Goal: Communication & Community: Connect with others

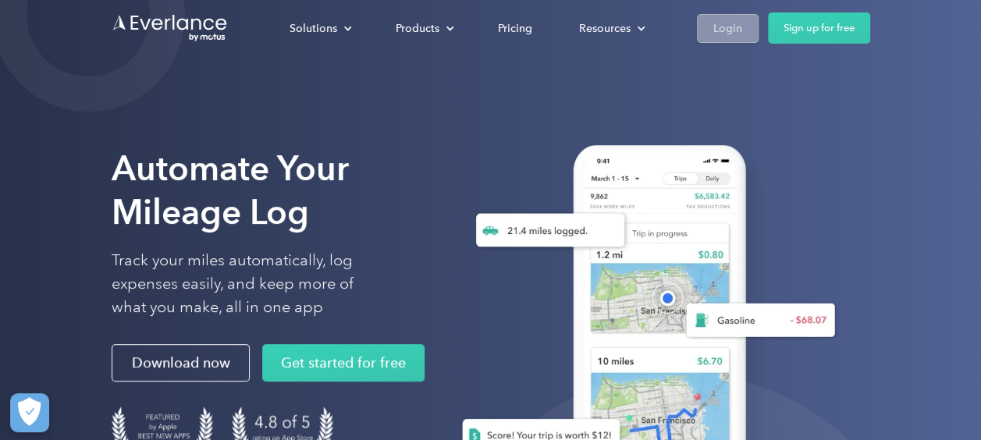
click at [732, 32] on div "Login" at bounding box center [728, 29] width 29 height 20
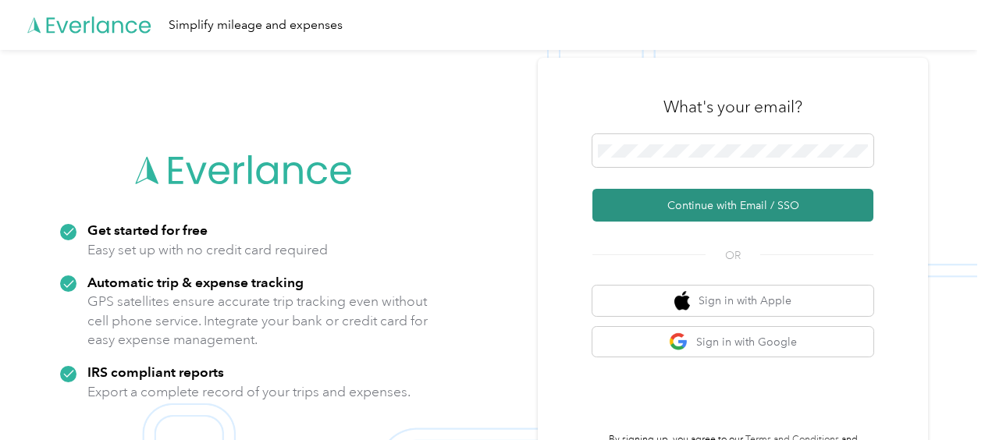
click at [730, 199] on button "Continue with Email / SSO" at bounding box center [733, 205] width 281 height 33
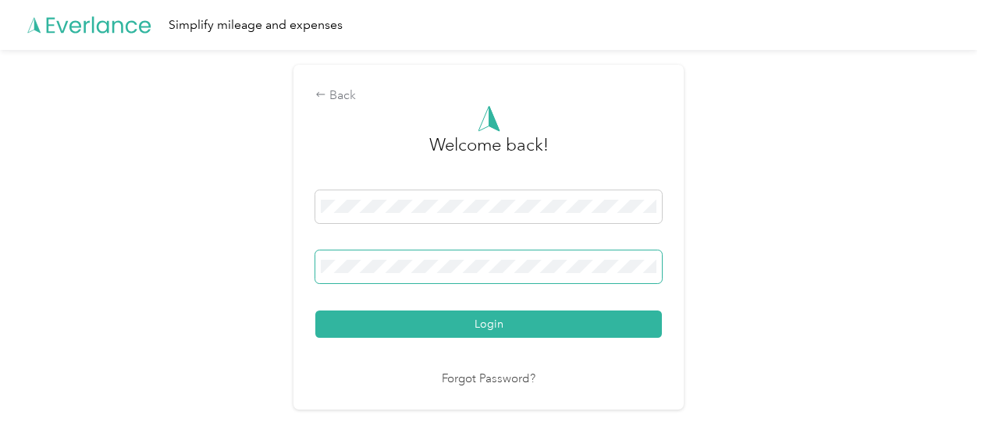
click at [315, 311] on button "Login" at bounding box center [488, 324] width 347 height 27
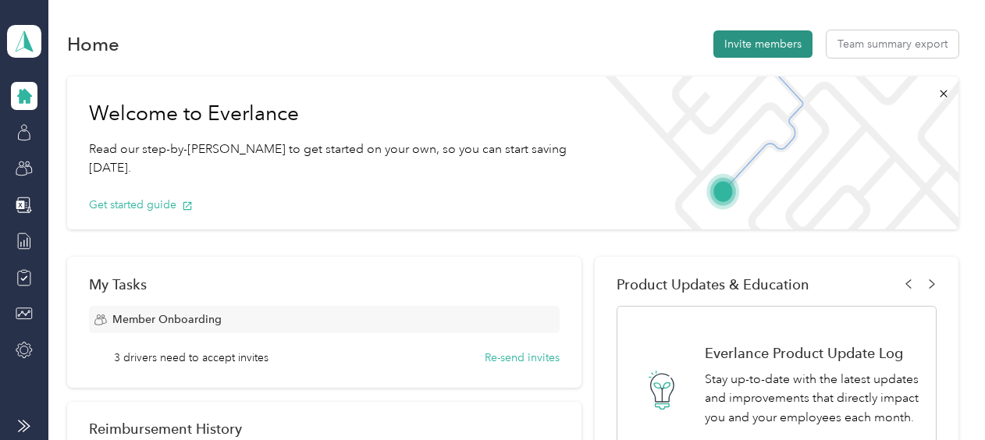
click at [781, 41] on button "Invite members" at bounding box center [763, 43] width 99 height 27
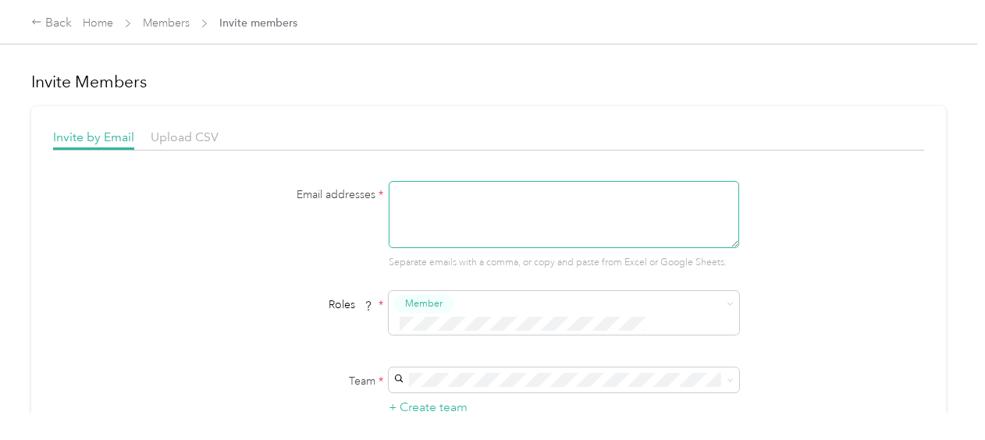
click at [439, 208] on textarea at bounding box center [564, 214] width 351 height 67
type textarea "m"
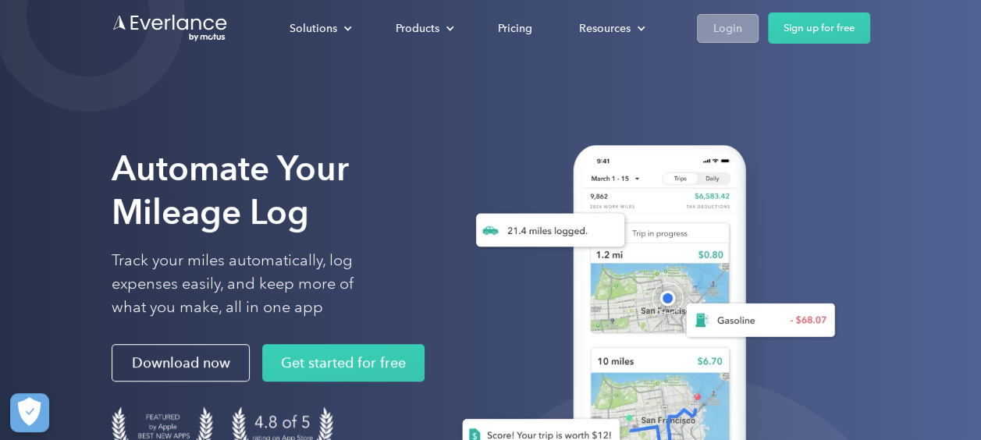
click at [732, 30] on div "Login" at bounding box center [728, 29] width 29 height 20
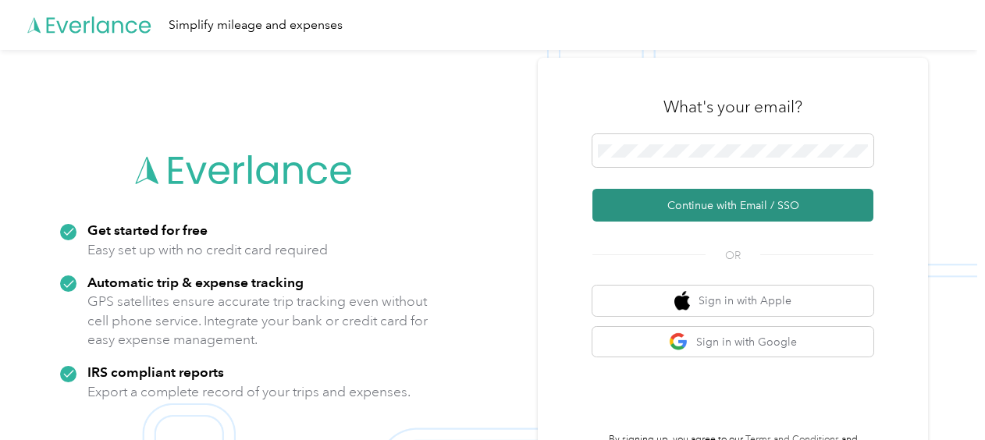
click at [704, 201] on button "Continue with Email / SSO" at bounding box center [733, 205] width 281 height 33
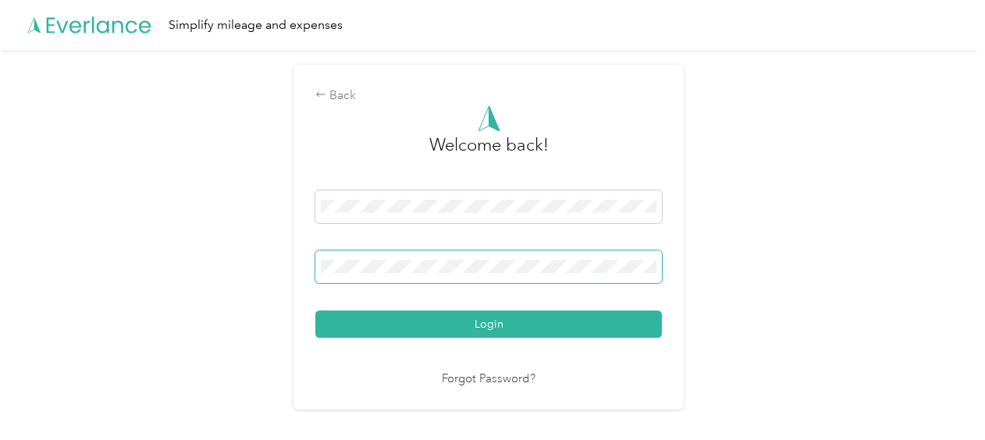
click at [315, 311] on button "Login" at bounding box center [488, 324] width 347 height 27
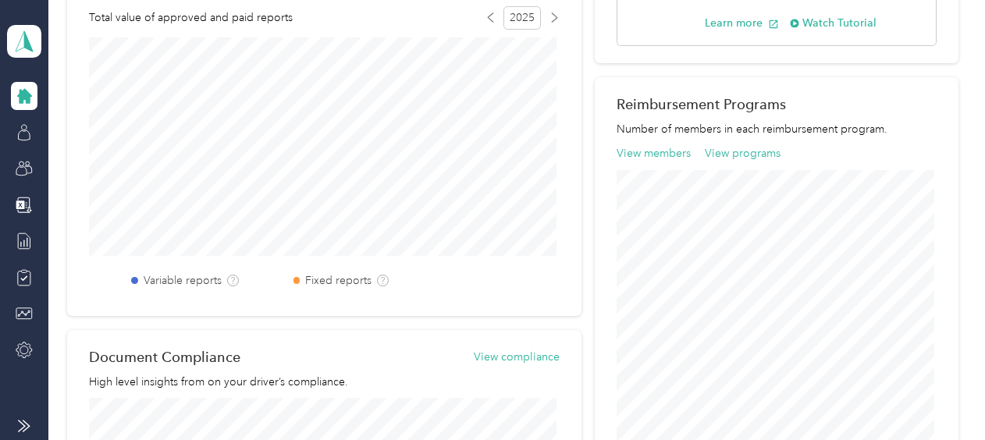
scroll to position [390, 0]
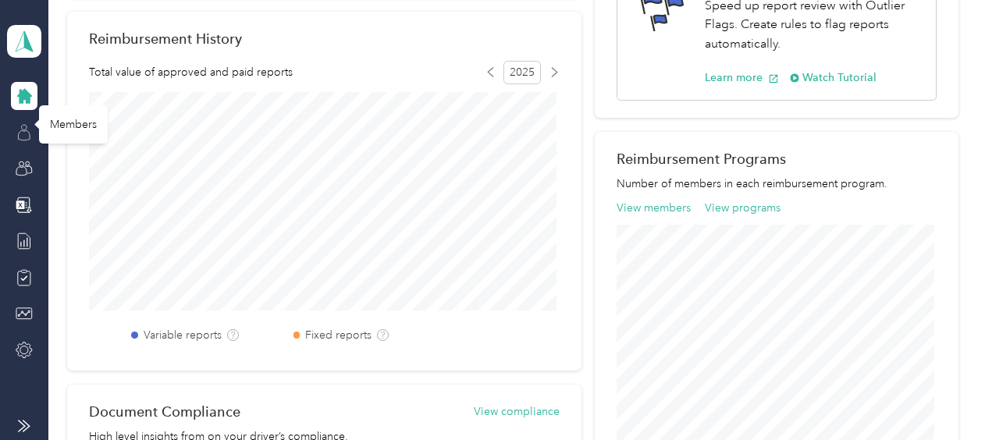
click at [28, 126] on icon at bounding box center [24, 132] width 17 height 17
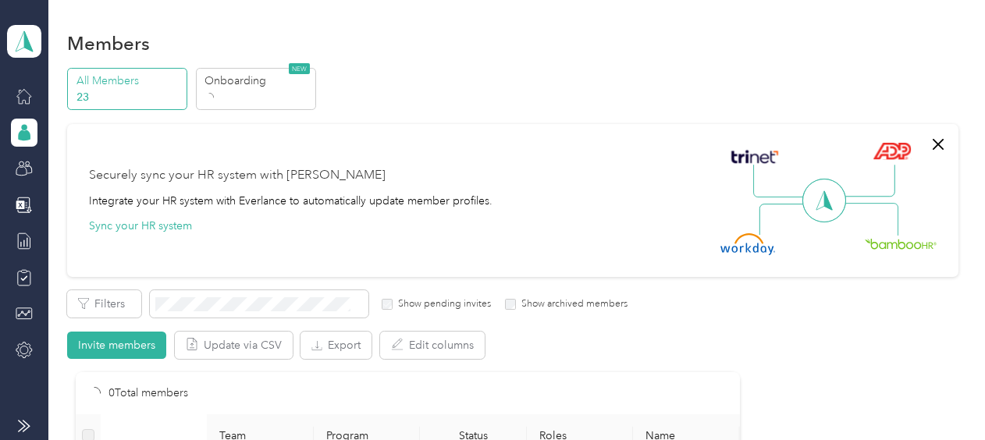
scroll to position [390, 0]
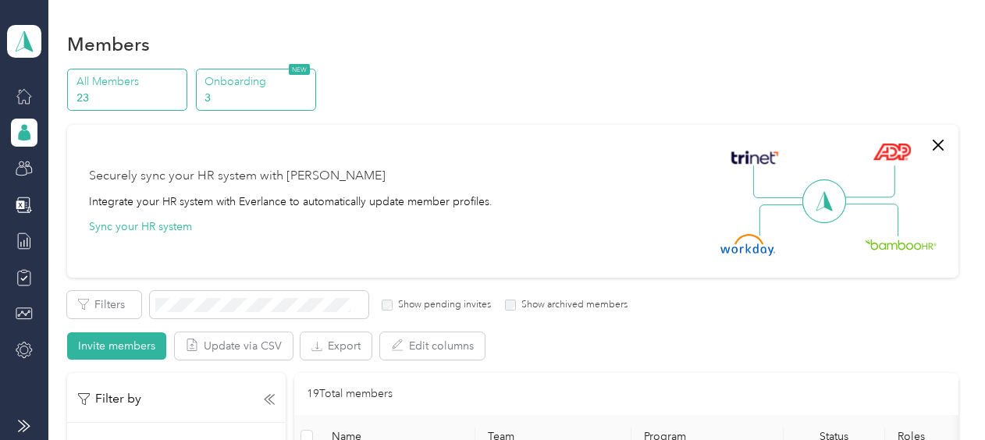
click at [244, 81] on p "Onboarding" at bounding box center [258, 81] width 106 height 16
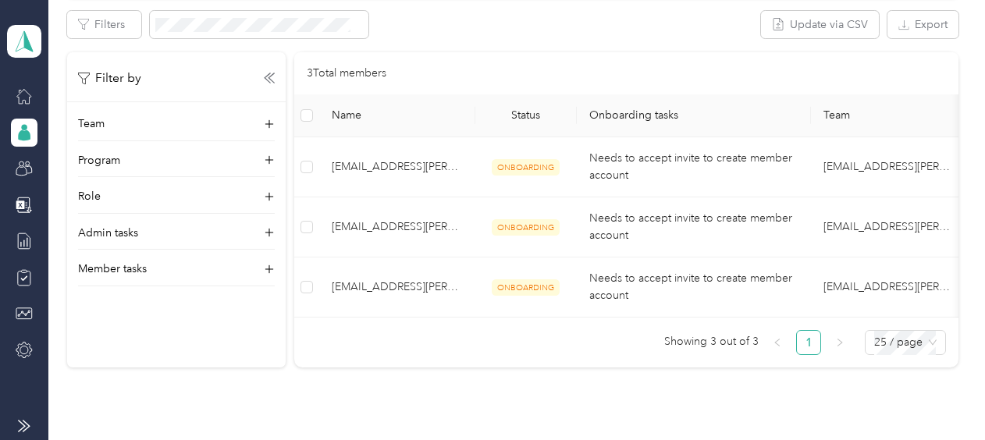
scroll to position [625, 0]
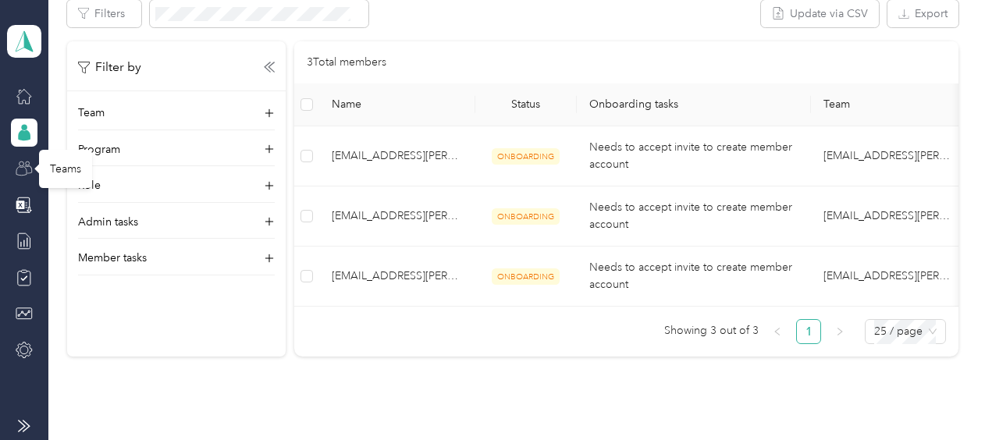
click at [28, 169] on icon at bounding box center [24, 168] width 17 height 17
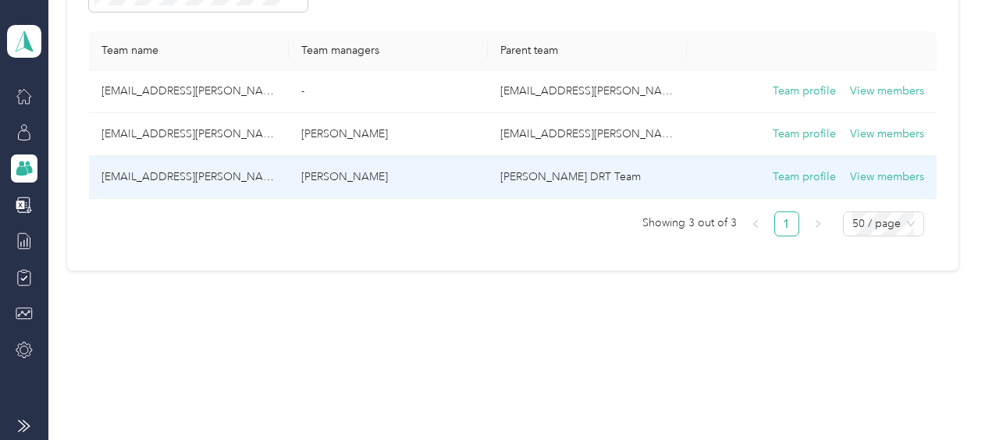
scroll to position [167, 0]
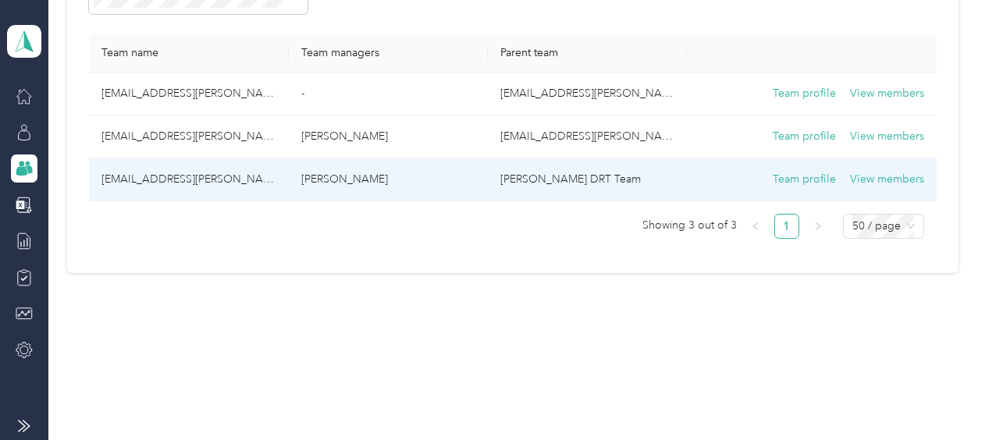
click at [370, 175] on p "Thomas Fordyce" at bounding box center [388, 179] width 174 height 17
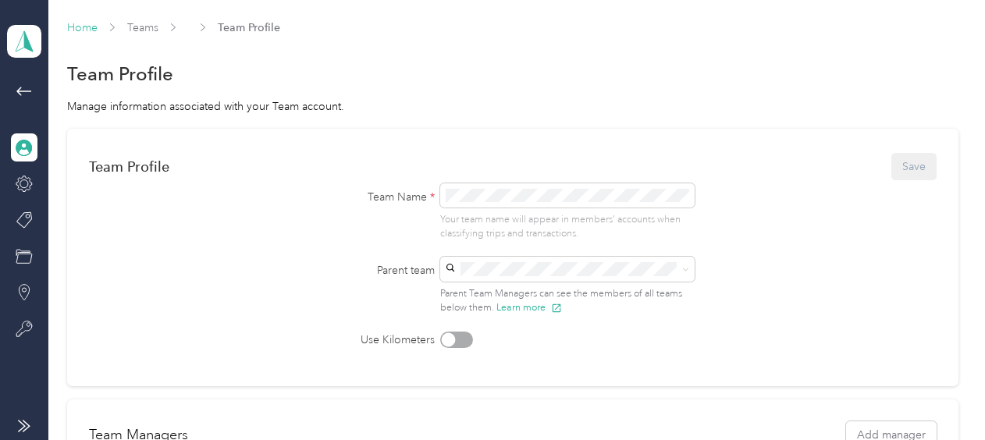
click at [80, 28] on link "Home" at bounding box center [82, 27] width 30 height 13
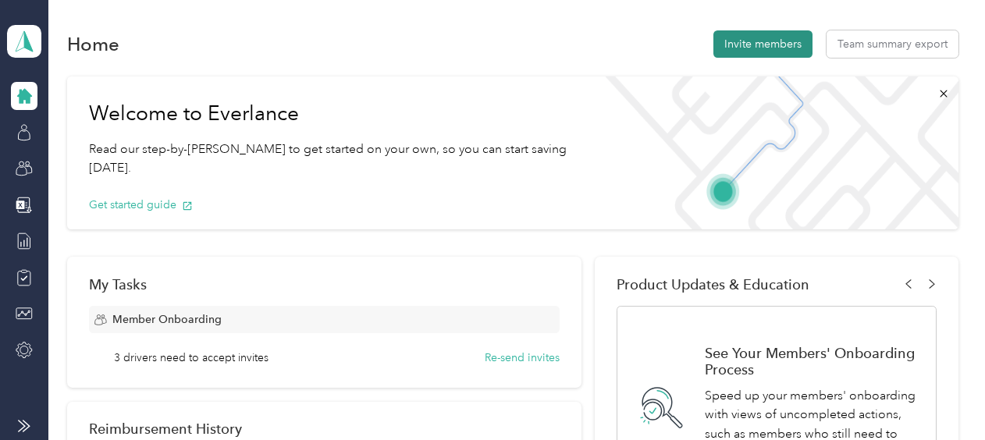
click at [785, 36] on button "Invite members" at bounding box center [763, 43] width 99 height 27
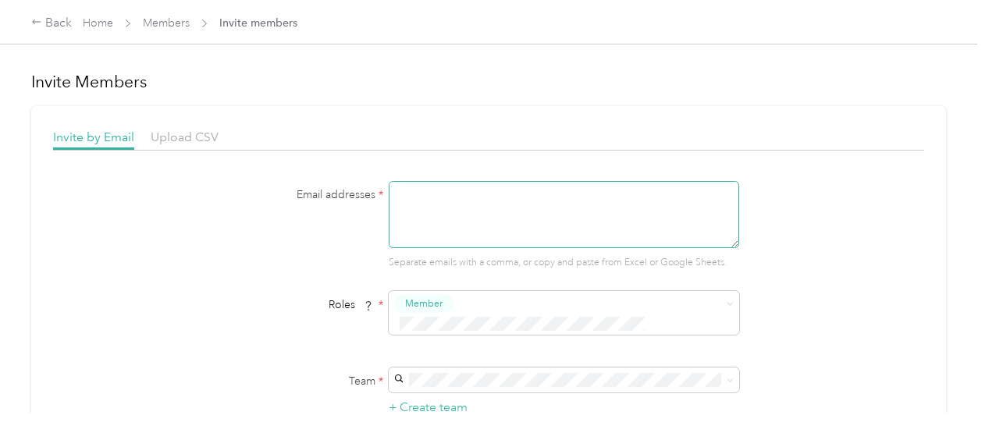
click at [410, 194] on textarea at bounding box center [564, 214] width 351 height 67
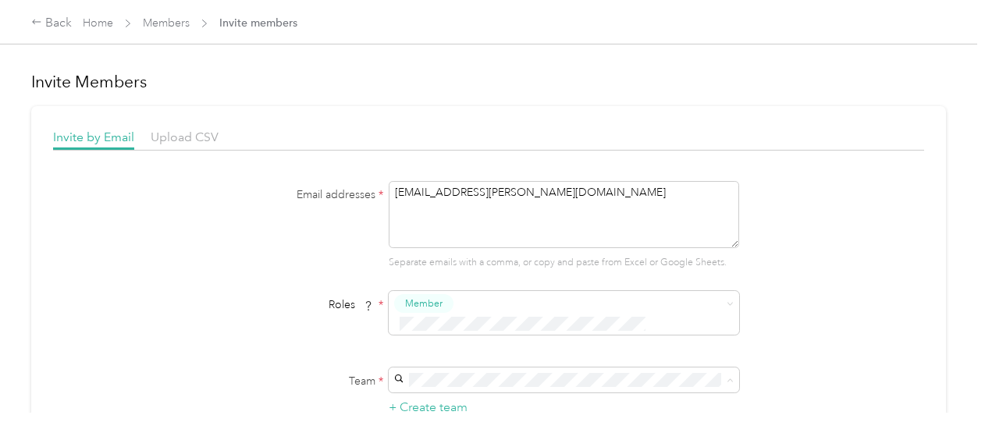
click at [469, 314] on span "tfordyce@acosta.com" at bounding box center [532, 312] width 271 height 13
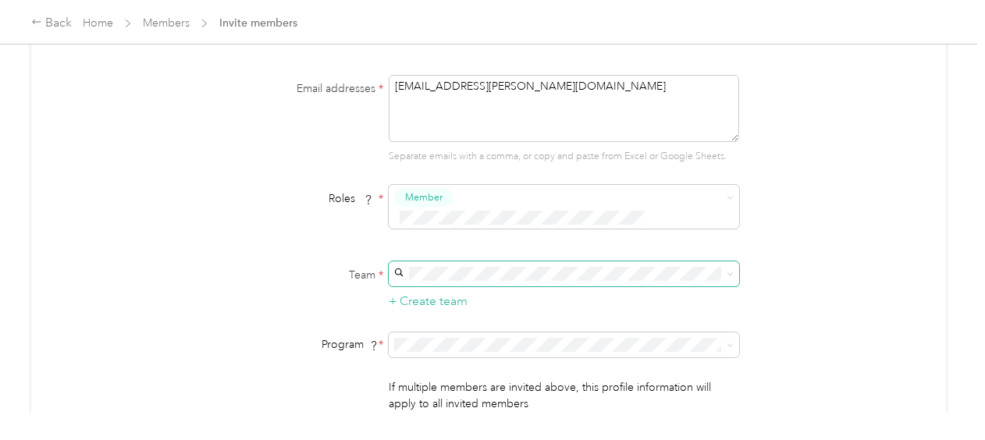
scroll to position [156, 0]
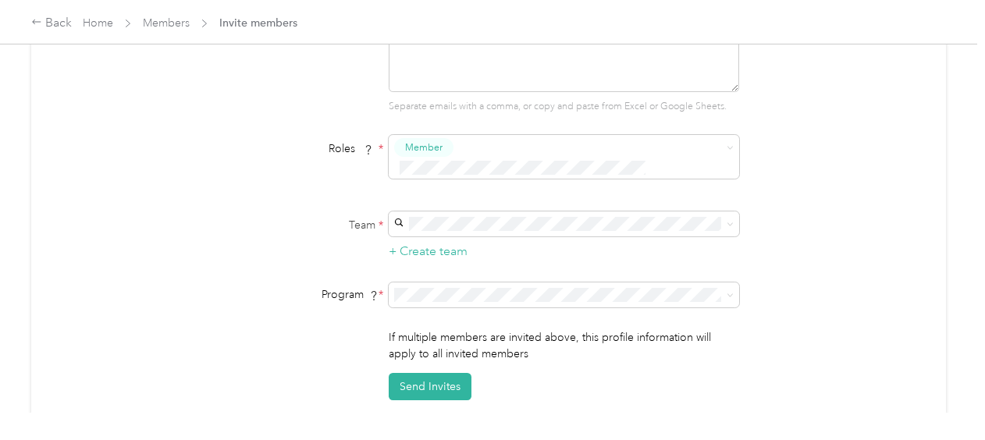
click at [495, 77] on div "Aco Rate (CPM)" at bounding box center [561, 74] width 329 height 16
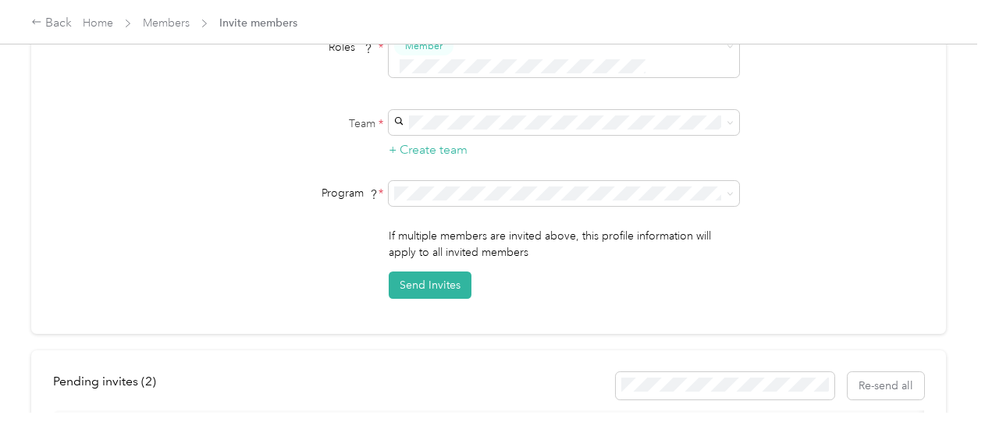
scroll to position [312, 0]
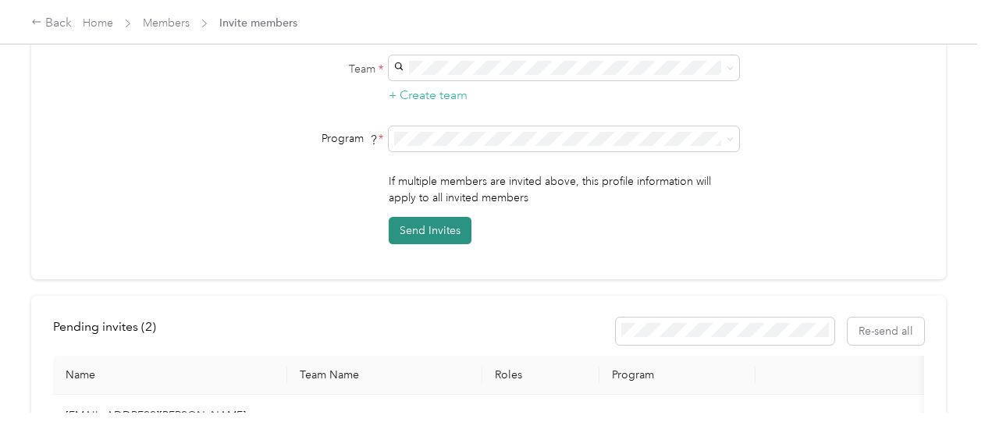
click at [432, 217] on button "Send Invites" at bounding box center [430, 230] width 83 height 27
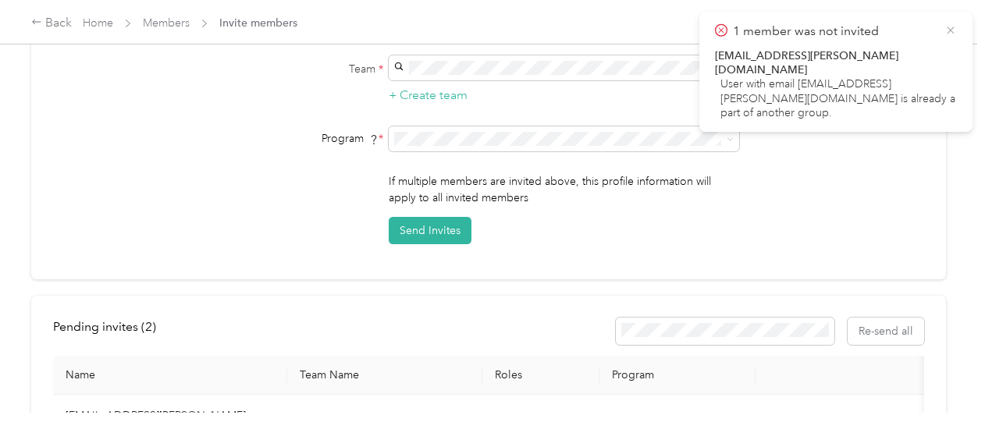
click at [949, 33] on icon at bounding box center [951, 30] width 12 height 14
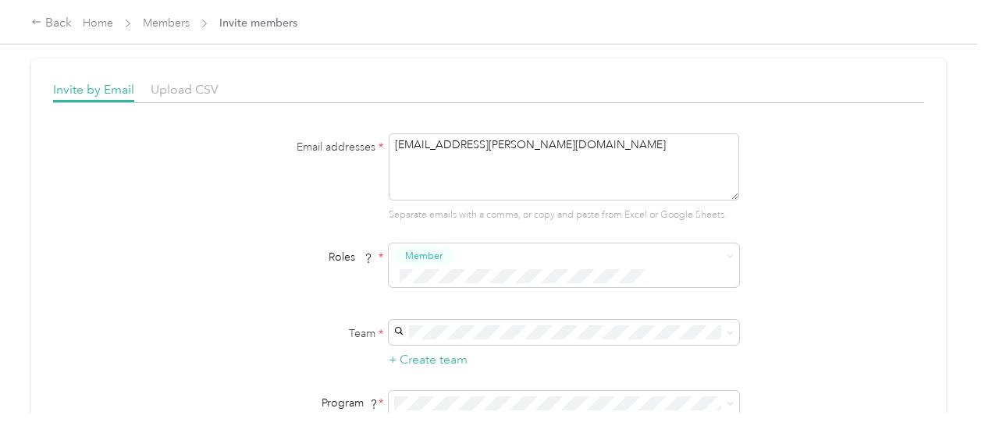
scroll to position [0, 0]
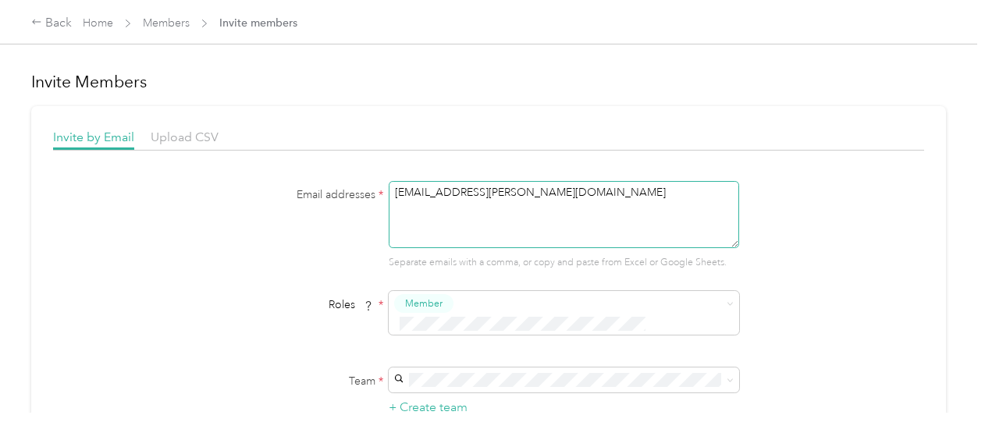
click at [515, 189] on textarea "mmroybal@acosta.com" at bounding box center [564, 214] width 351 height 67
type textarea "m"
